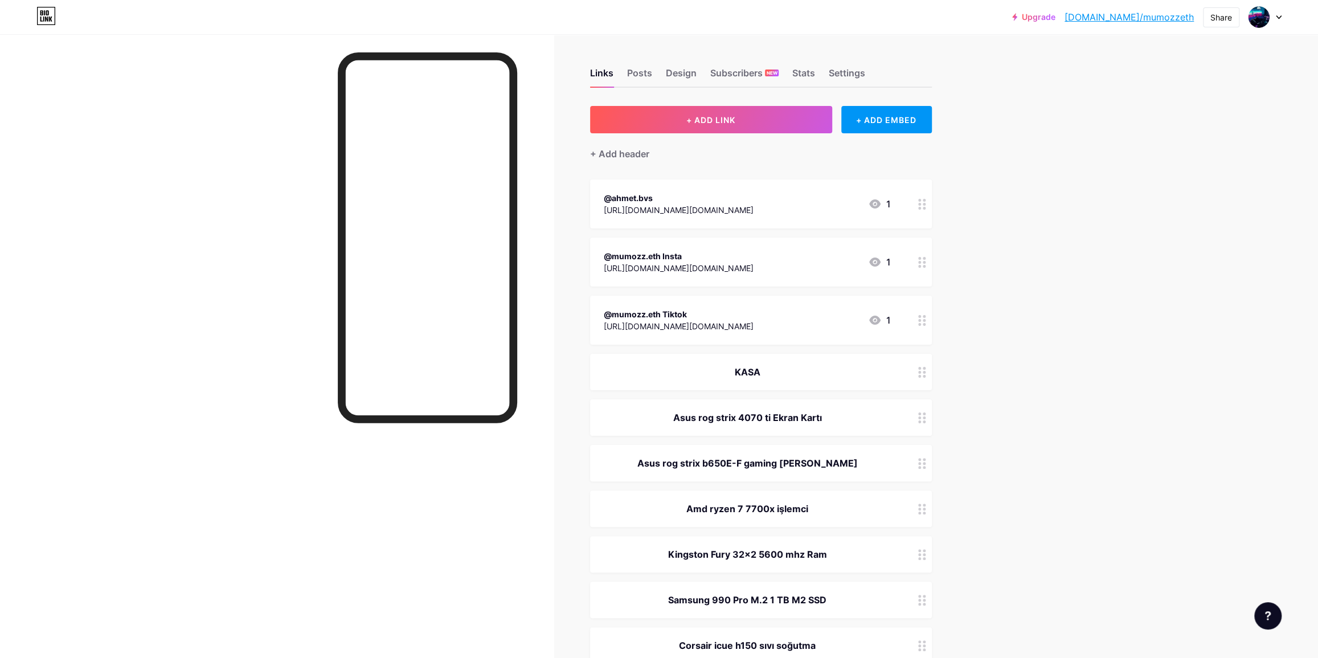
click at [891, 202] on div "1" at bounding box center [879, 204] width 23 height 14
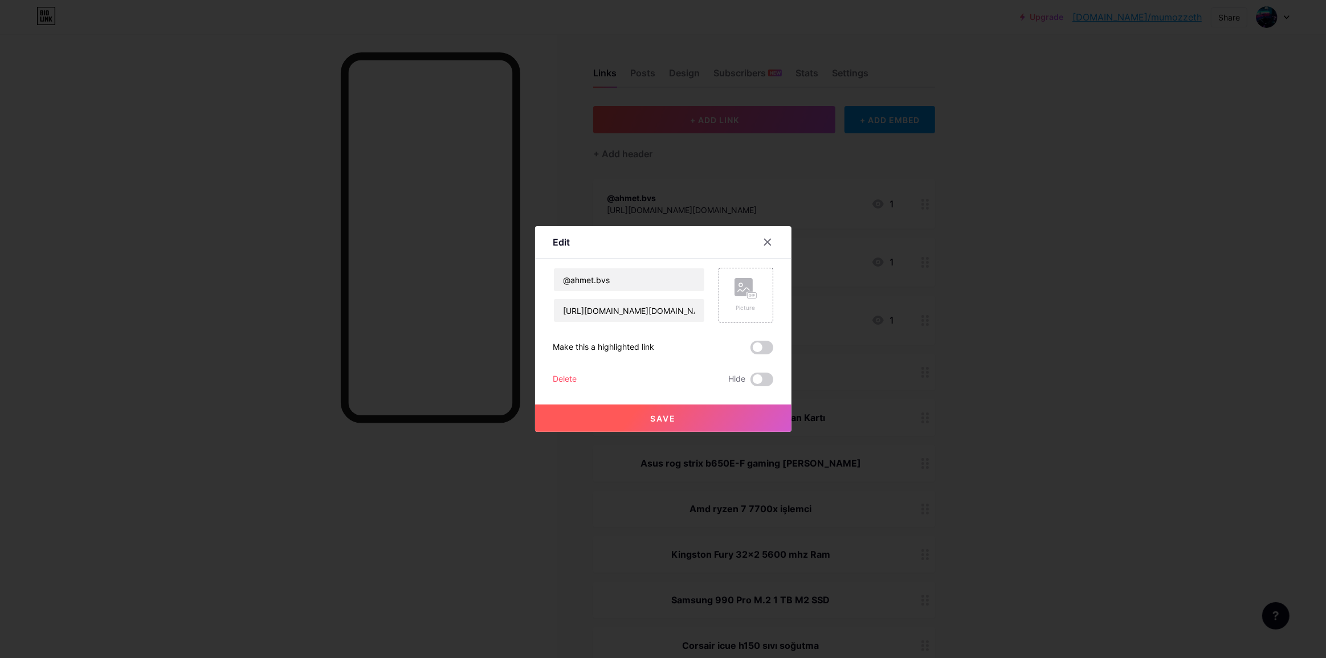
click at [893, 202] on div at bounding box center [663, 329] width 1326 height 658
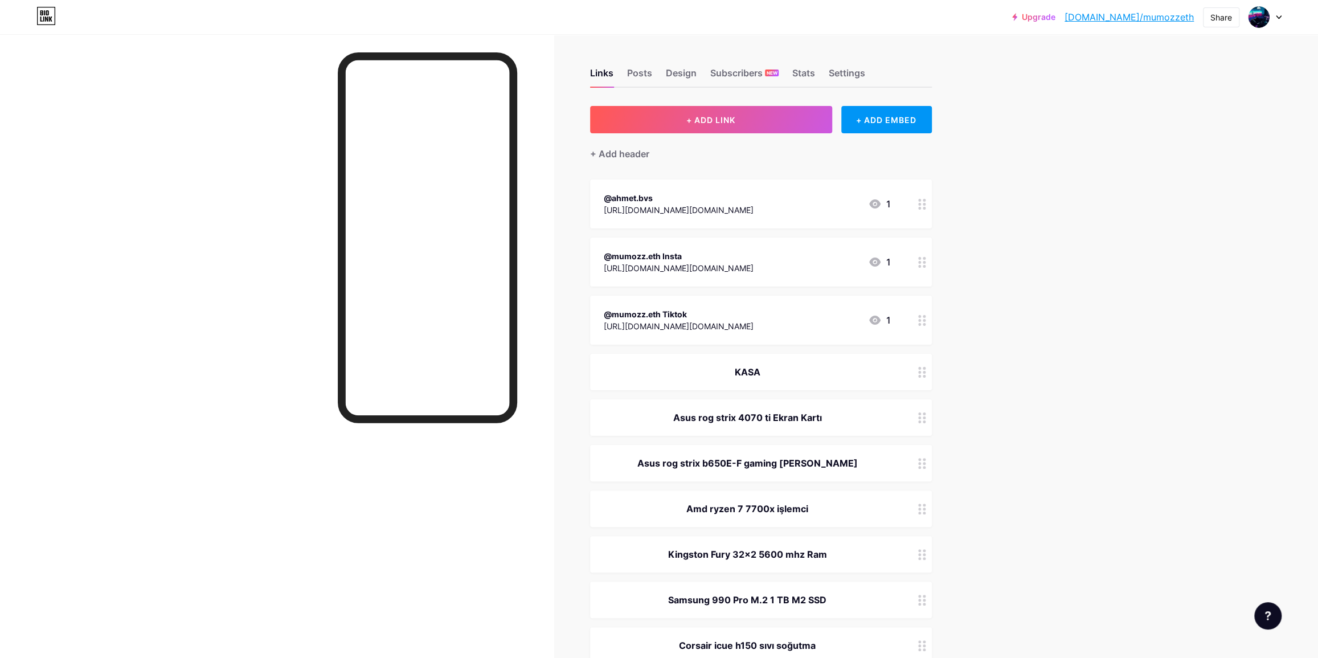
drag, startPoint x: 1020, startPoint y: 320, endPoint x: 1122, endPoint y: -43, distance: 377.0
